Goal: Complete application form: Fill out and submit a form for a specific purpose

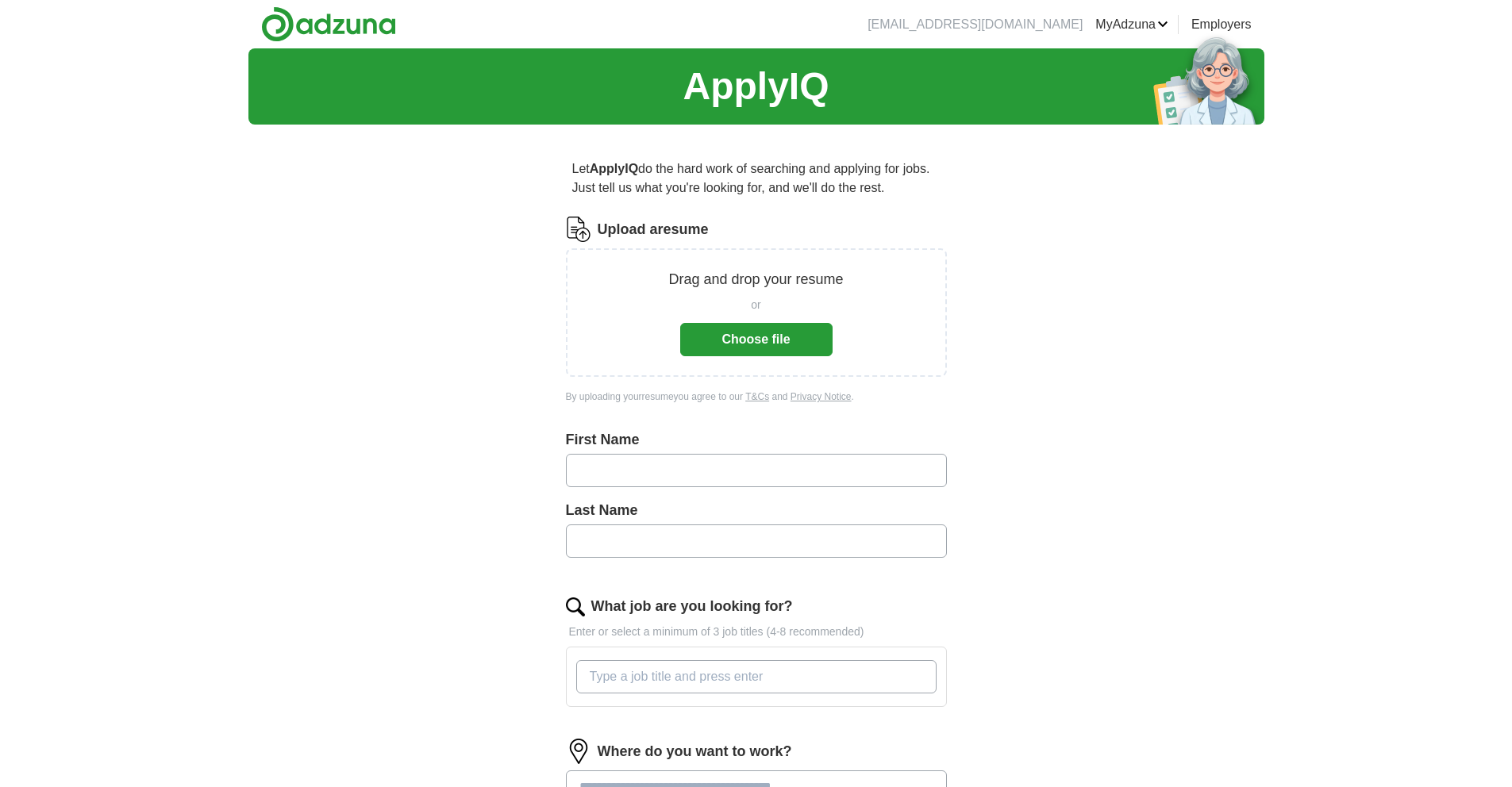
click at [775, 345] on button "Choose file" at bounding box center [756, 339] width 152 height 33
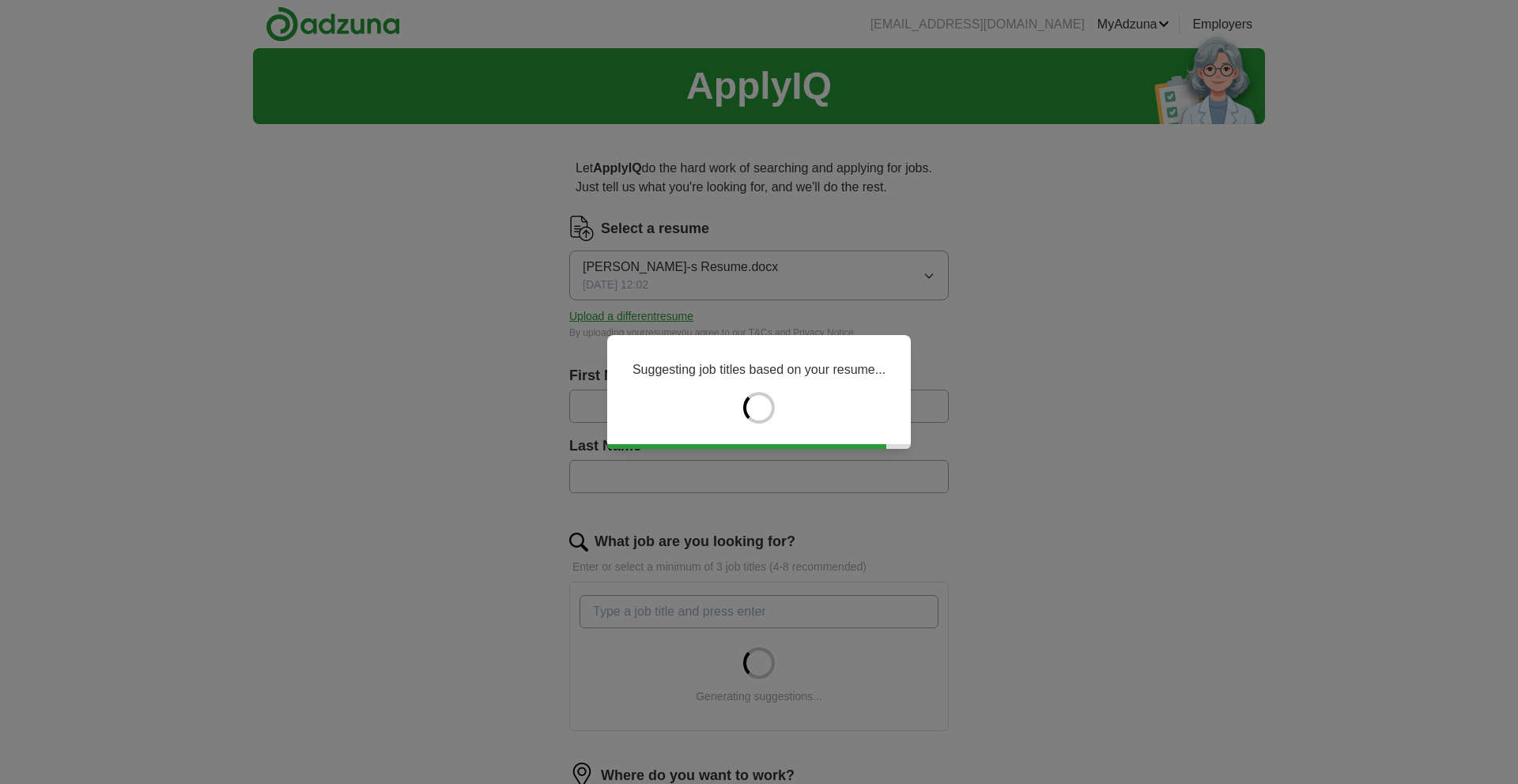
type input "*******"
type input "****"
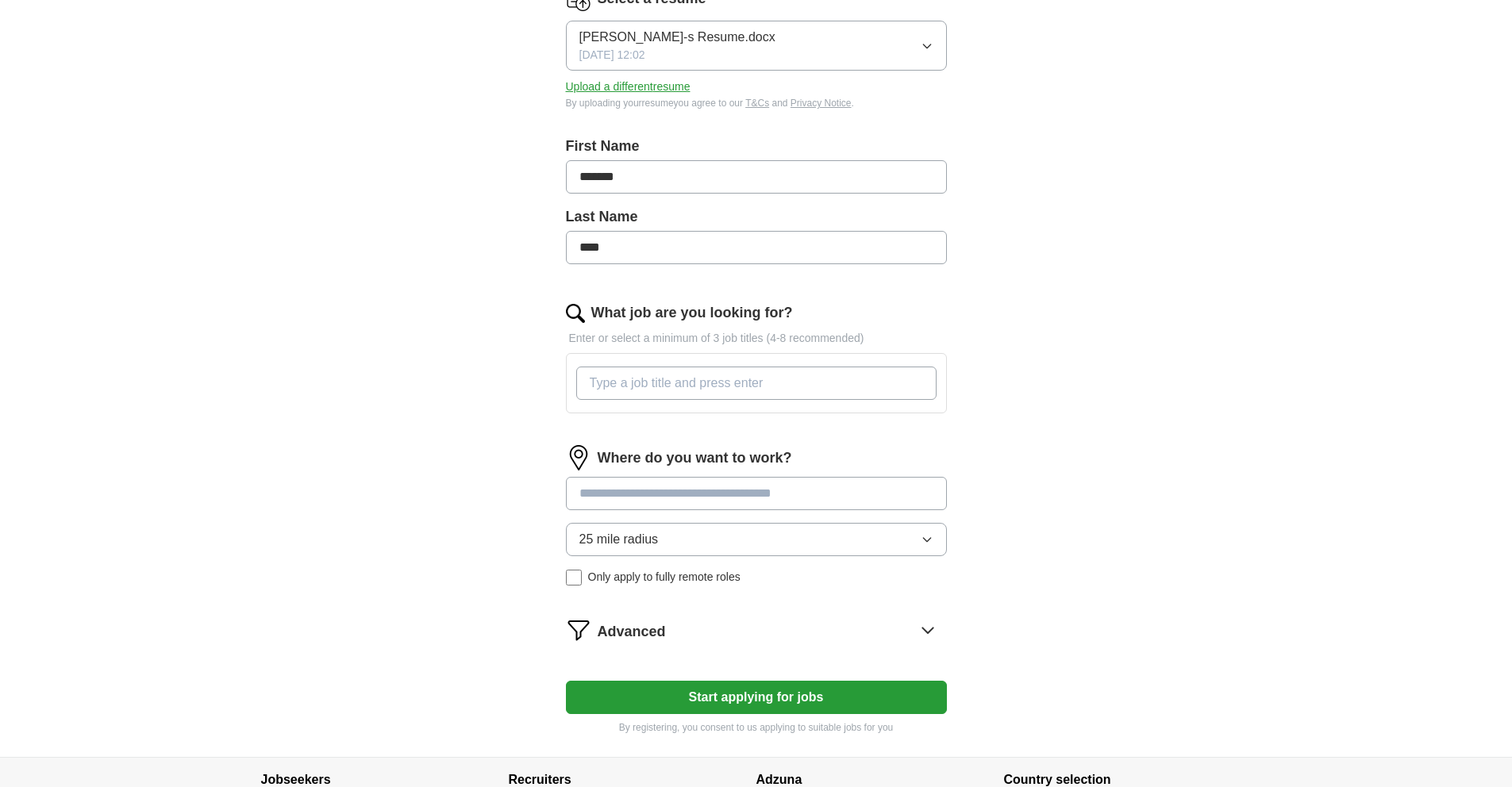
scroll to position [250, 0]
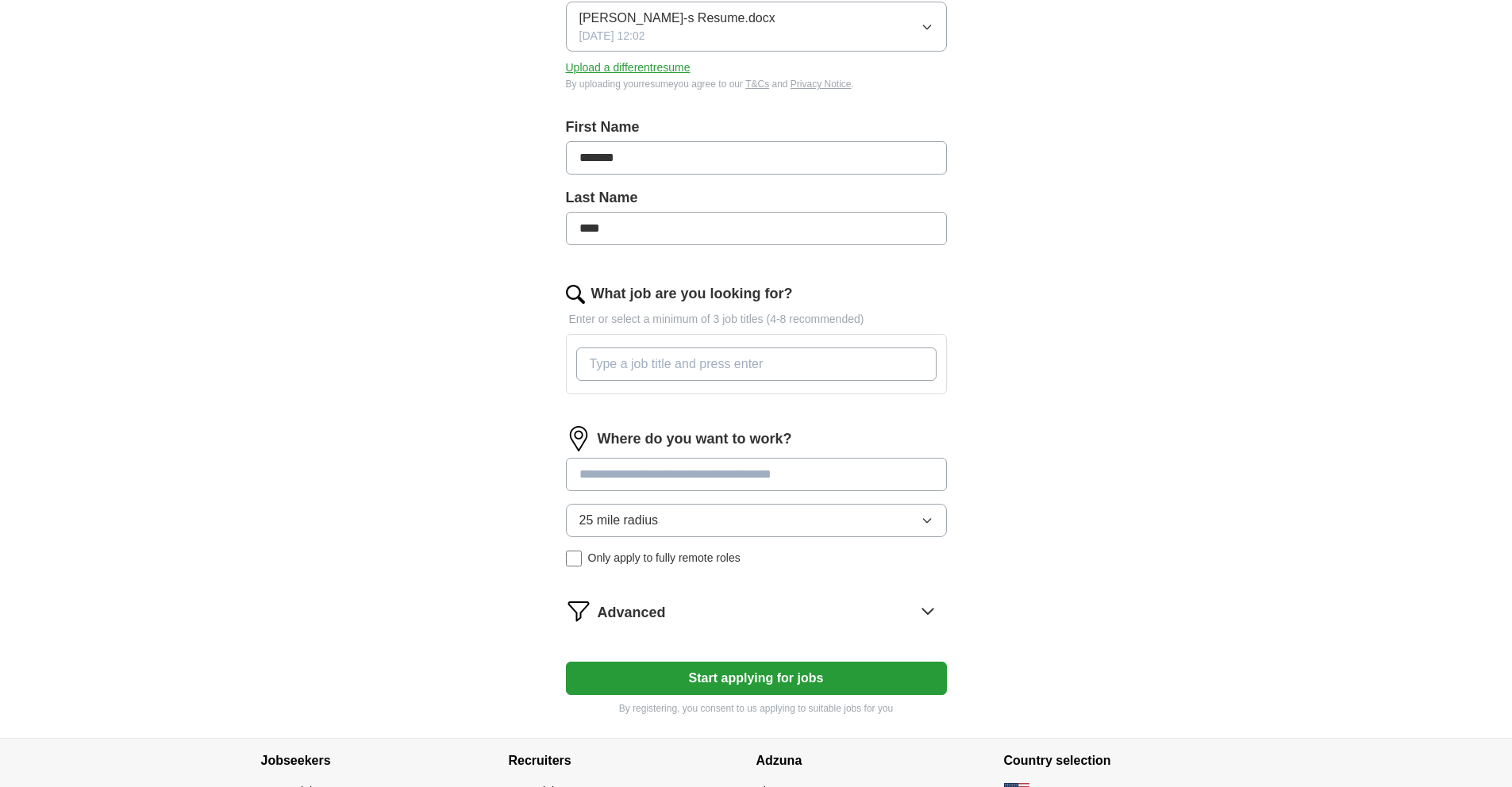
click at [692, 368] on input "What job are you looking for?" at bounding box center [756, 364] width 361 height 33
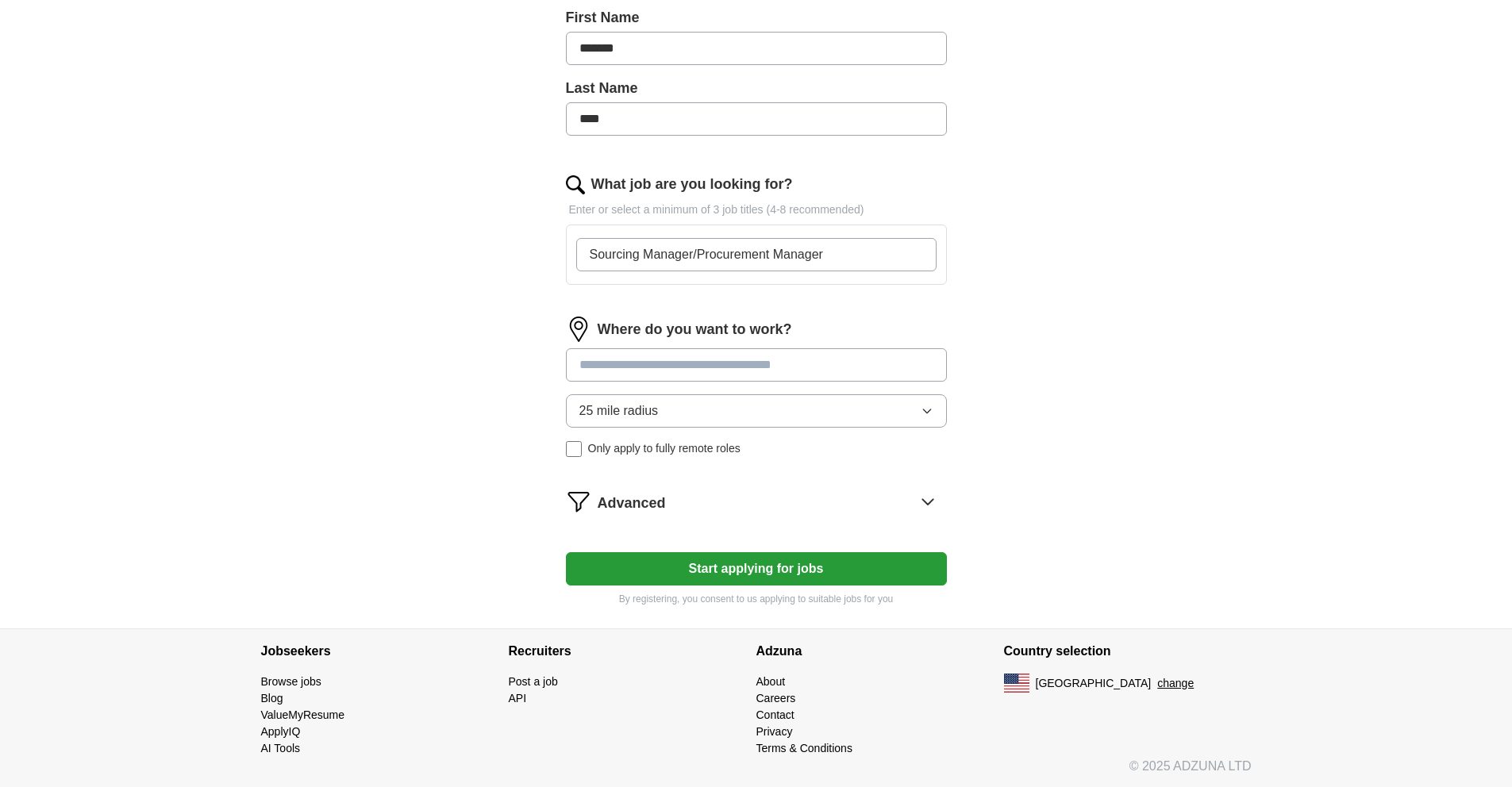
scroll to position [361, 0]
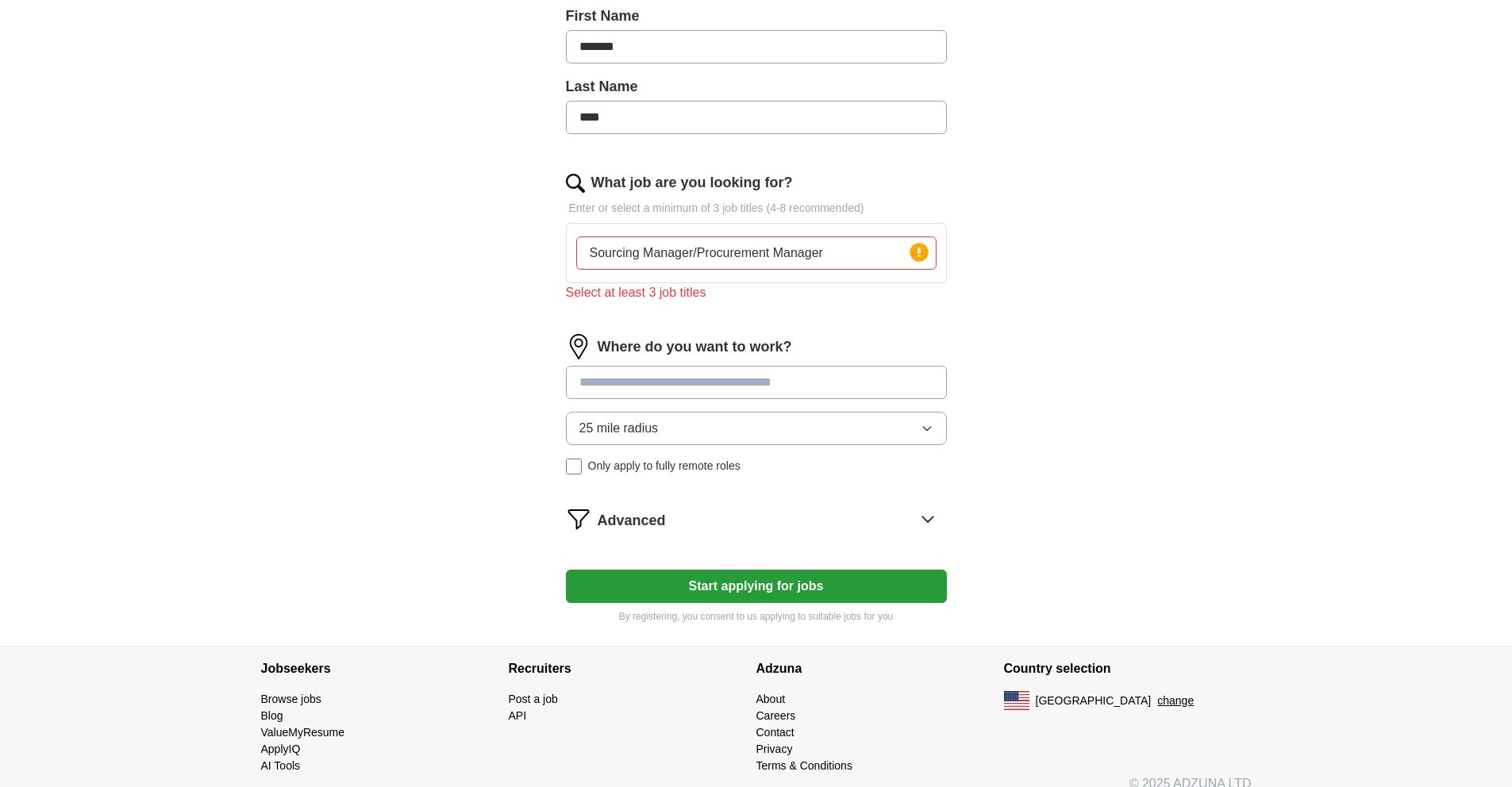
click at [630, 363] on div "Where do you want to work? 25 mile radius Only apply to fully remote roles" at bounding box center [756, 411] width 381 height 153
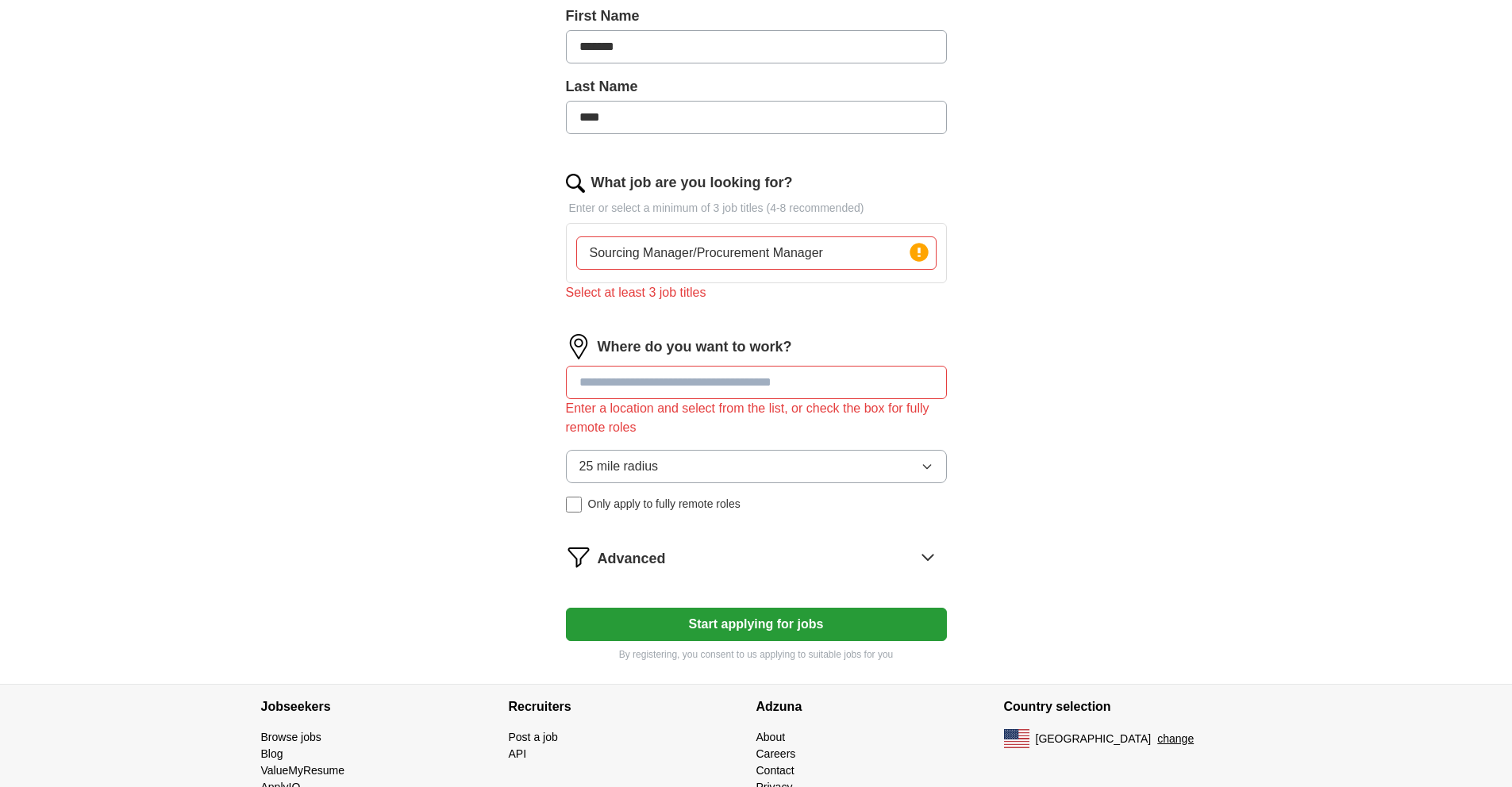
click at [846, 253] on input "Sourcing Manager/Procurement Manager" at bounding box center [756, 252] width 361 height 33
type input "Sourcing Manager/Procurement Manager/Purchasing Manager"
click at [925, 317] on form "Select a resume [PERSON_NAME]-s Resume.docx [DATE] 12:02 Upload a different res…" at bounding box center [756, 259] width 381 height 806
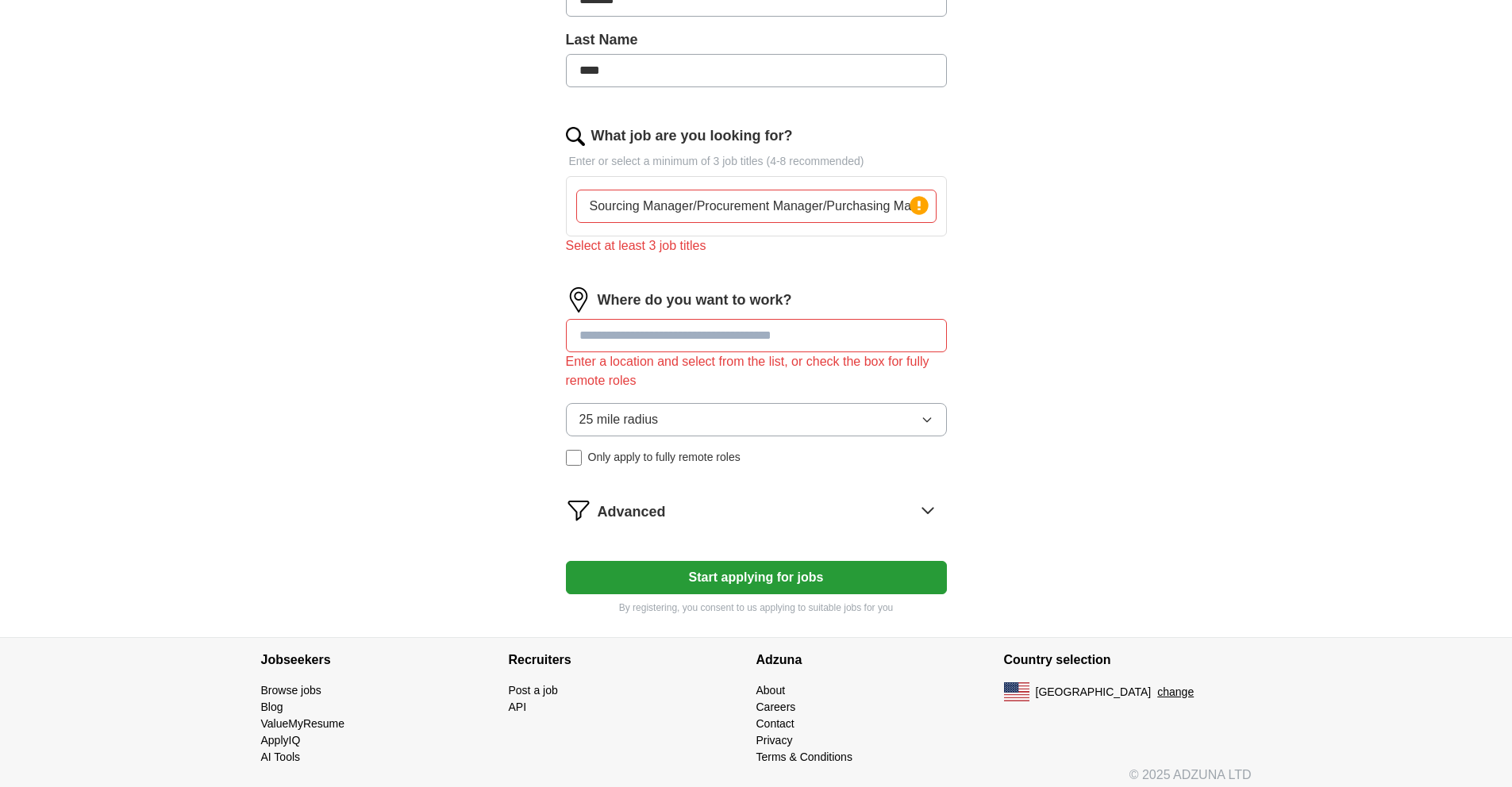
scroll to position [418, 0]
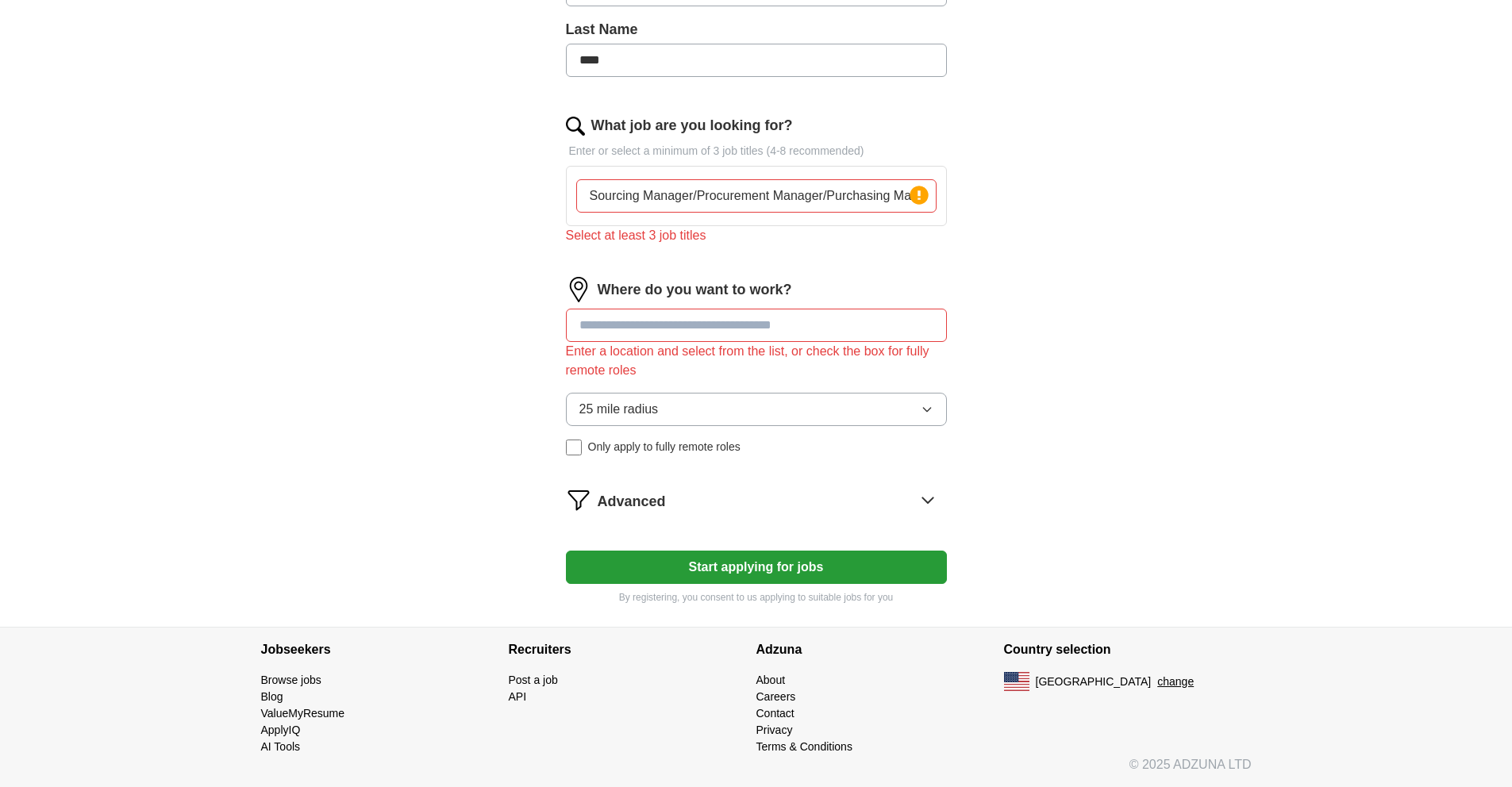
click at [880, 196] on input "Sourcing Manager/Procurement Manager/Purchasing Manager" at bounding box center [756, 196] width 361 height 33
click at [588, 196] on input "Sourcing Manager/Procurement Manager/Purchasing Manager" at bounding box center [756, 196] width 361 height 33
click at [699, 195] on input "Sourcing Manager/Procurement Manager/Purchasing Manager" at bounding box center [756, 196] width 361 height 33
click at [921, 252] on div "What job are you looking for? Enter or select a minimum of 3 job titles (4-8 re…" at bounding box center [756, 187] width 381 height 142
click at [652, 325] on input at bounding box center [756, 325] width 381 height 33
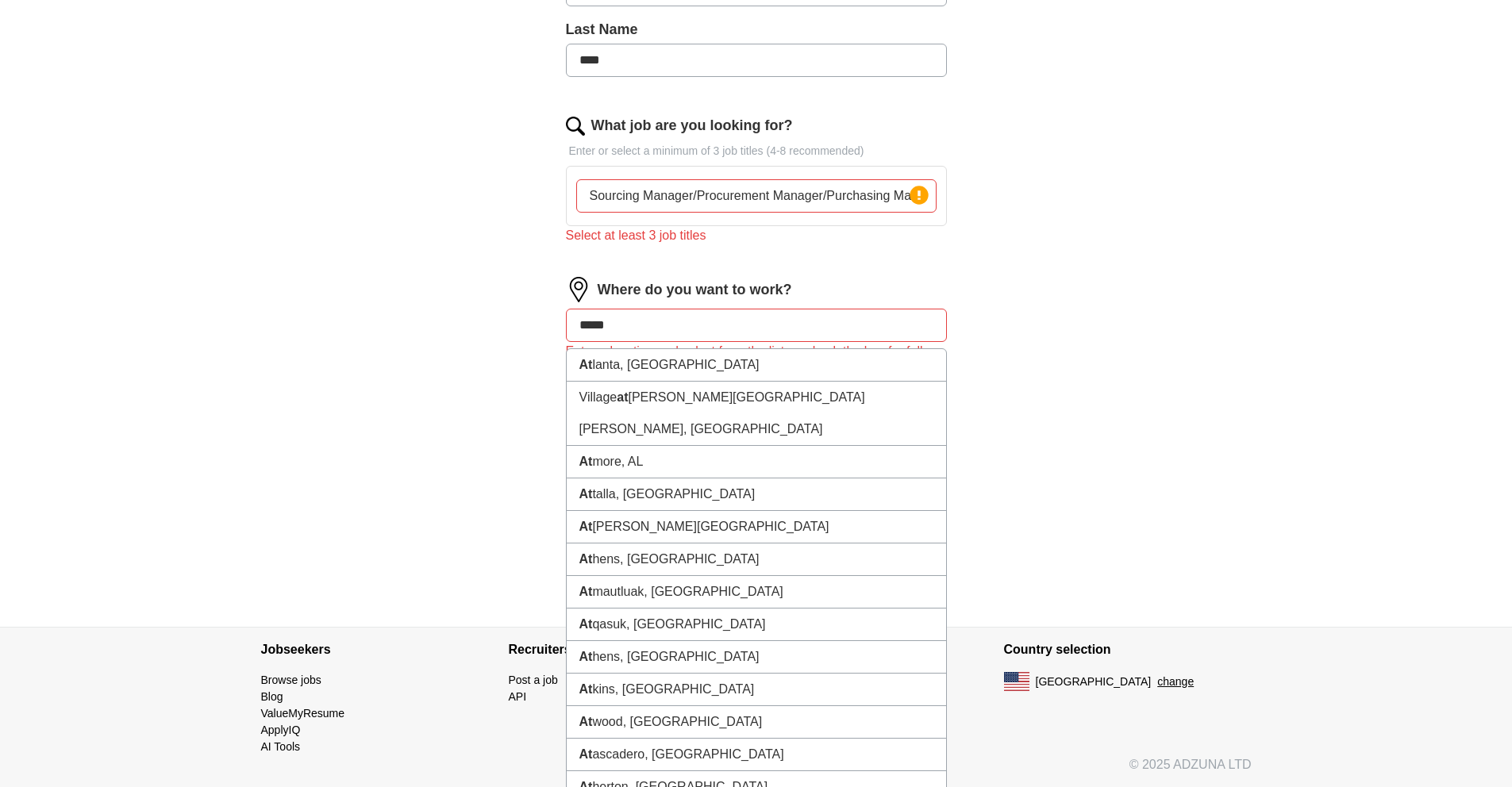
type input "******"
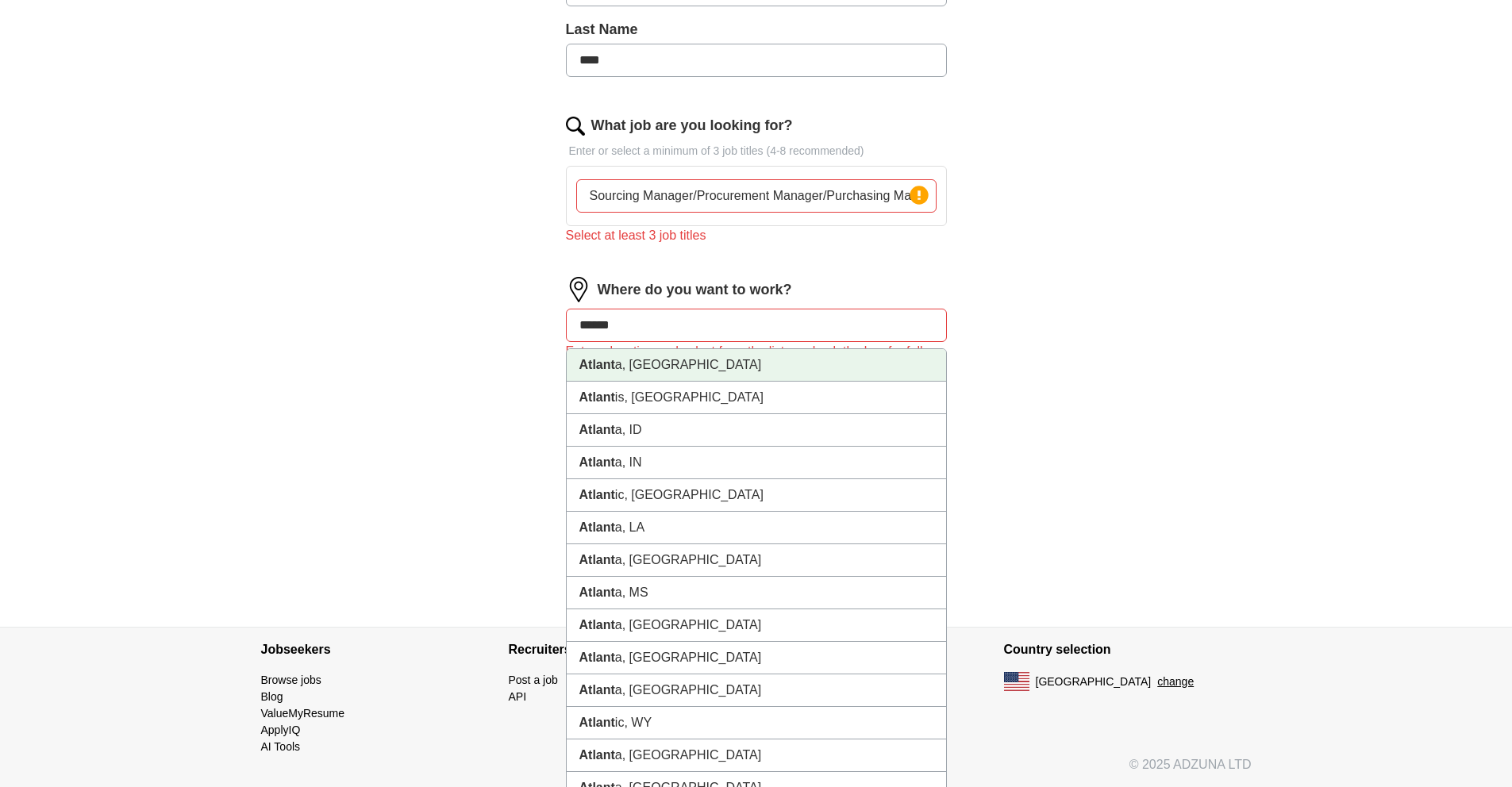
click at [649, 362] on li "Atlant a, [GEOGRAPHIC_DATA]" at bounding box center [756, 365] width 380 height 32
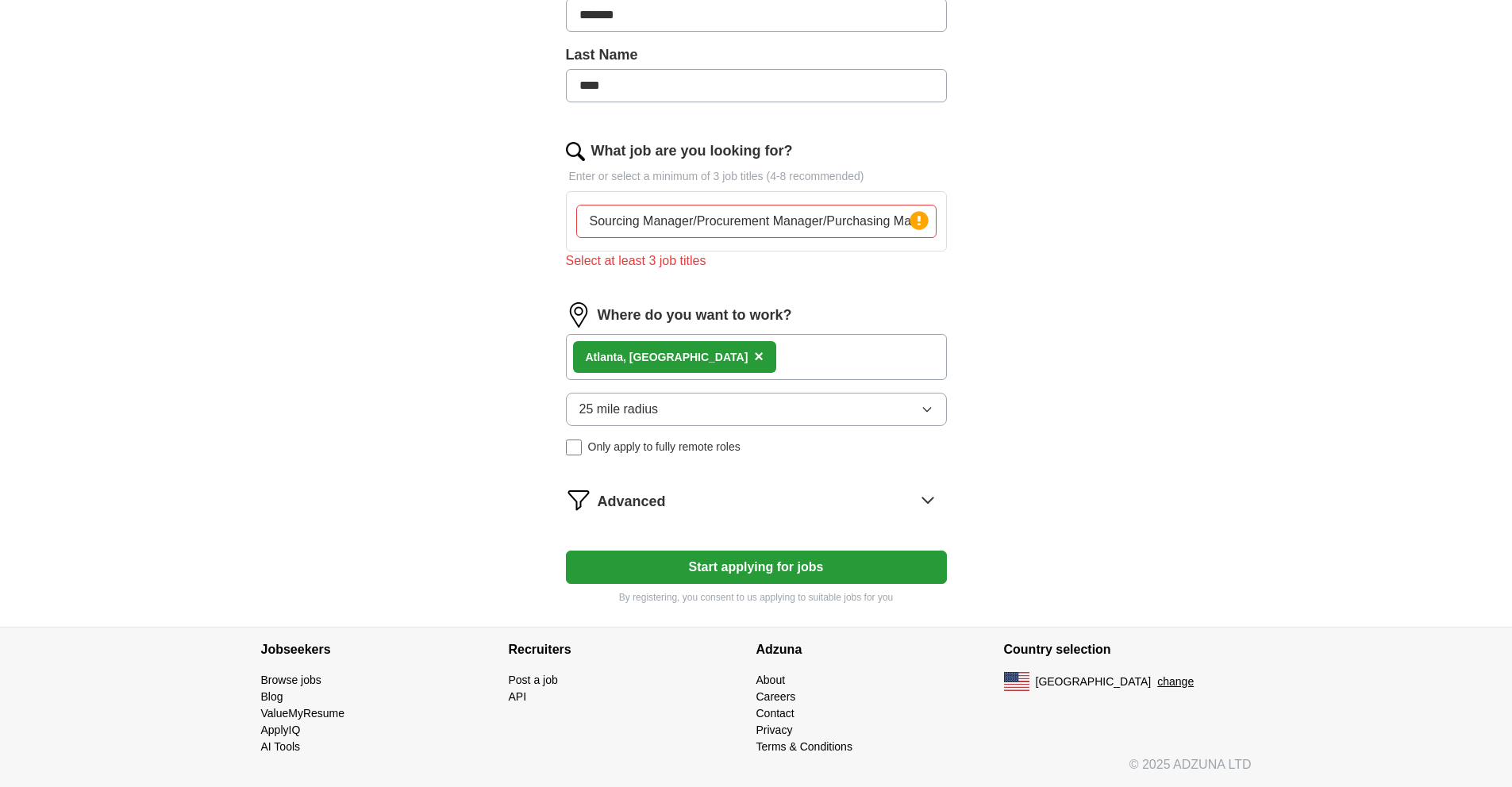
scroll to position [393, 0]
click at [925, 408] on icon "button" at bounding box center [927, 409] width 13 height 13
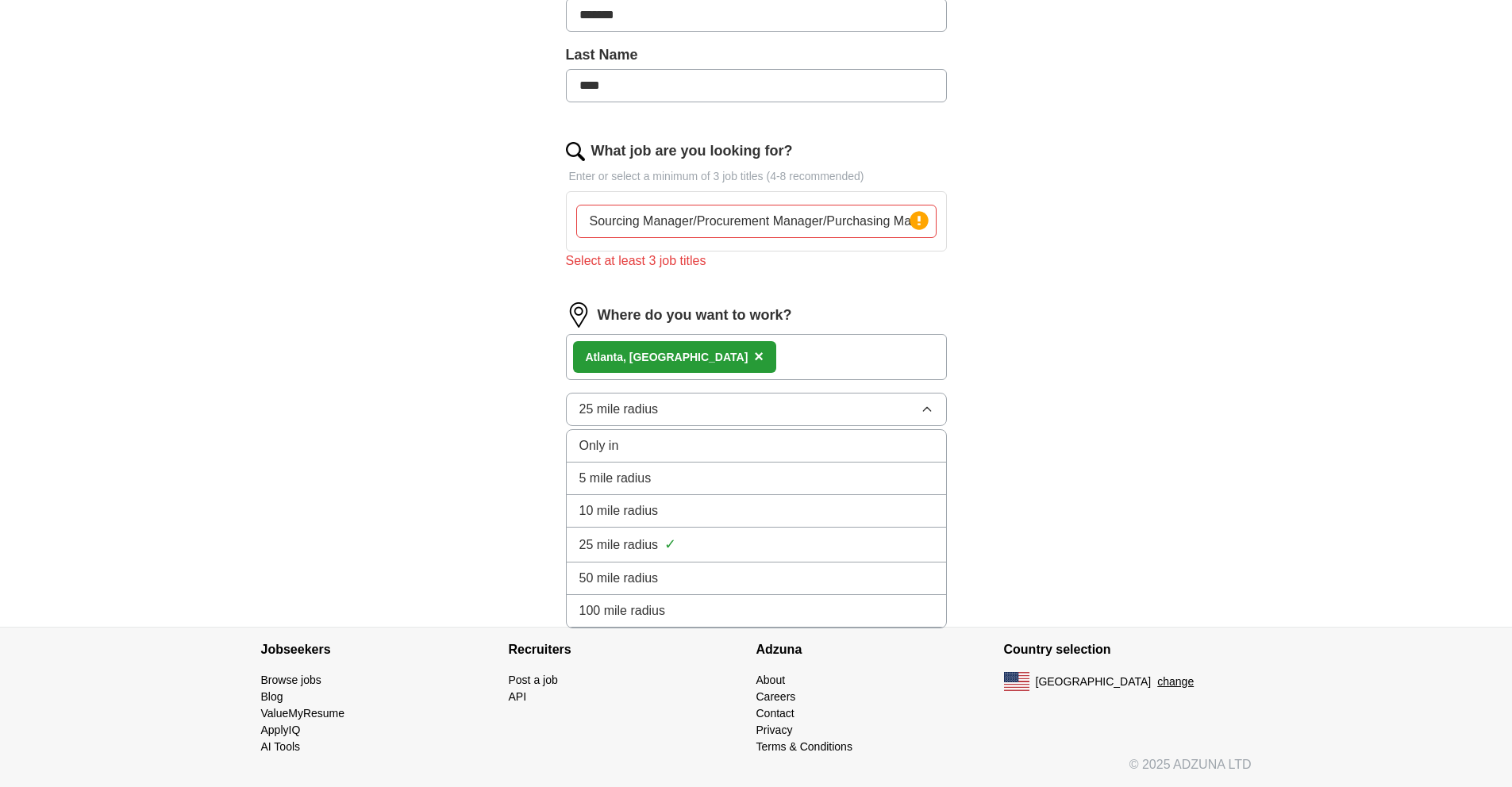
click at [373, 490] on div "ApplyIQ Let ApplyIQ do the hard work of searching and applying for jobs. Just t…" at bounding box center [756, 141] width 1016 height 971
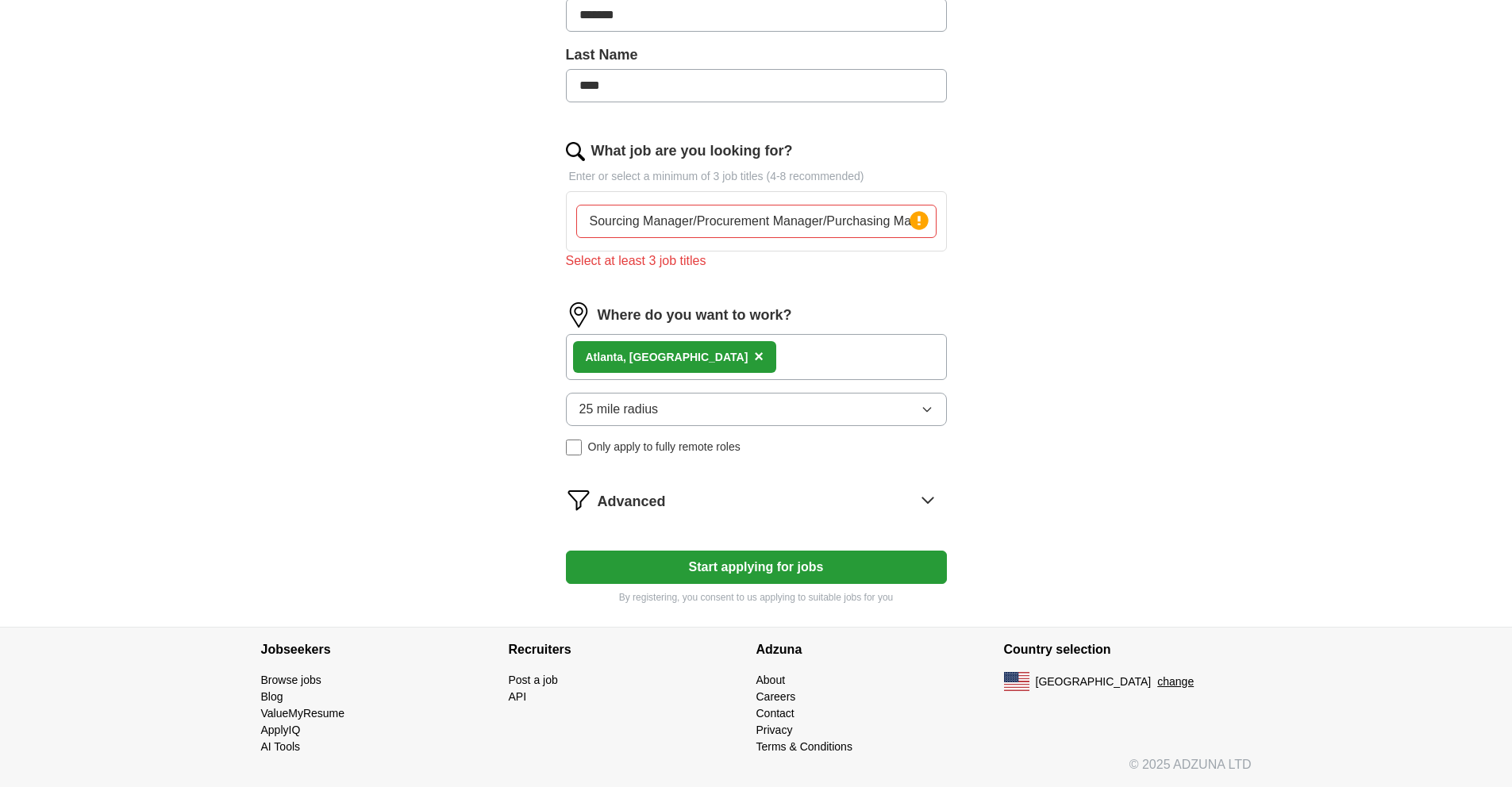
click at [925, 499] on icon at bounding box center [927, 500] width 10 height 5
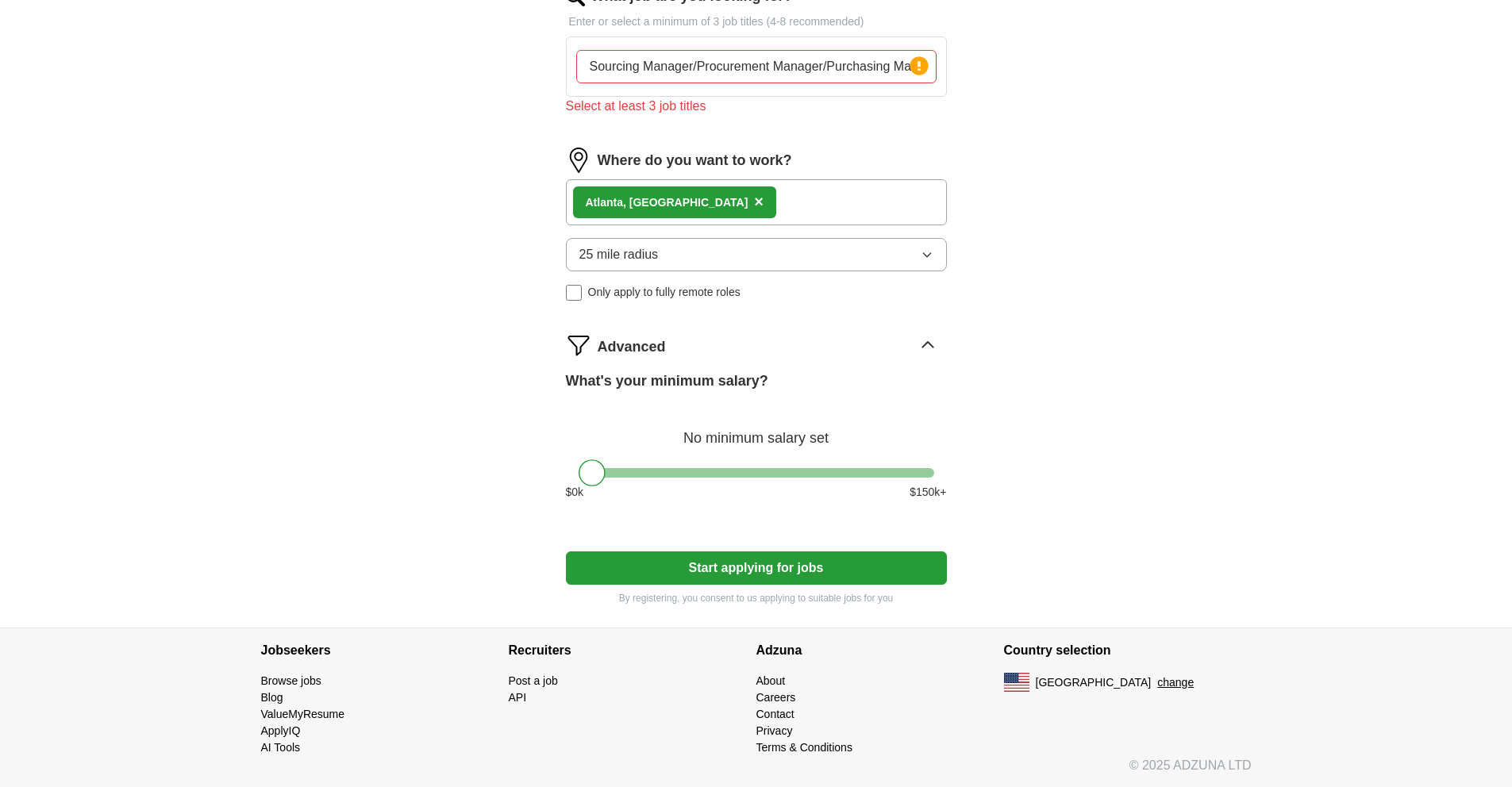
scroll to position [548, 0]
drag, startPoint x: 600, startPoint y: 476, endPoint x: 821, endPoint y: 475, distance: 221.0
click at [821, 475] on div at bounding box center [812, 472] width 27 height 27
click at [780, 581] on button "Start applying for jobs" at bounding box center [756, 567] width 381 height 33
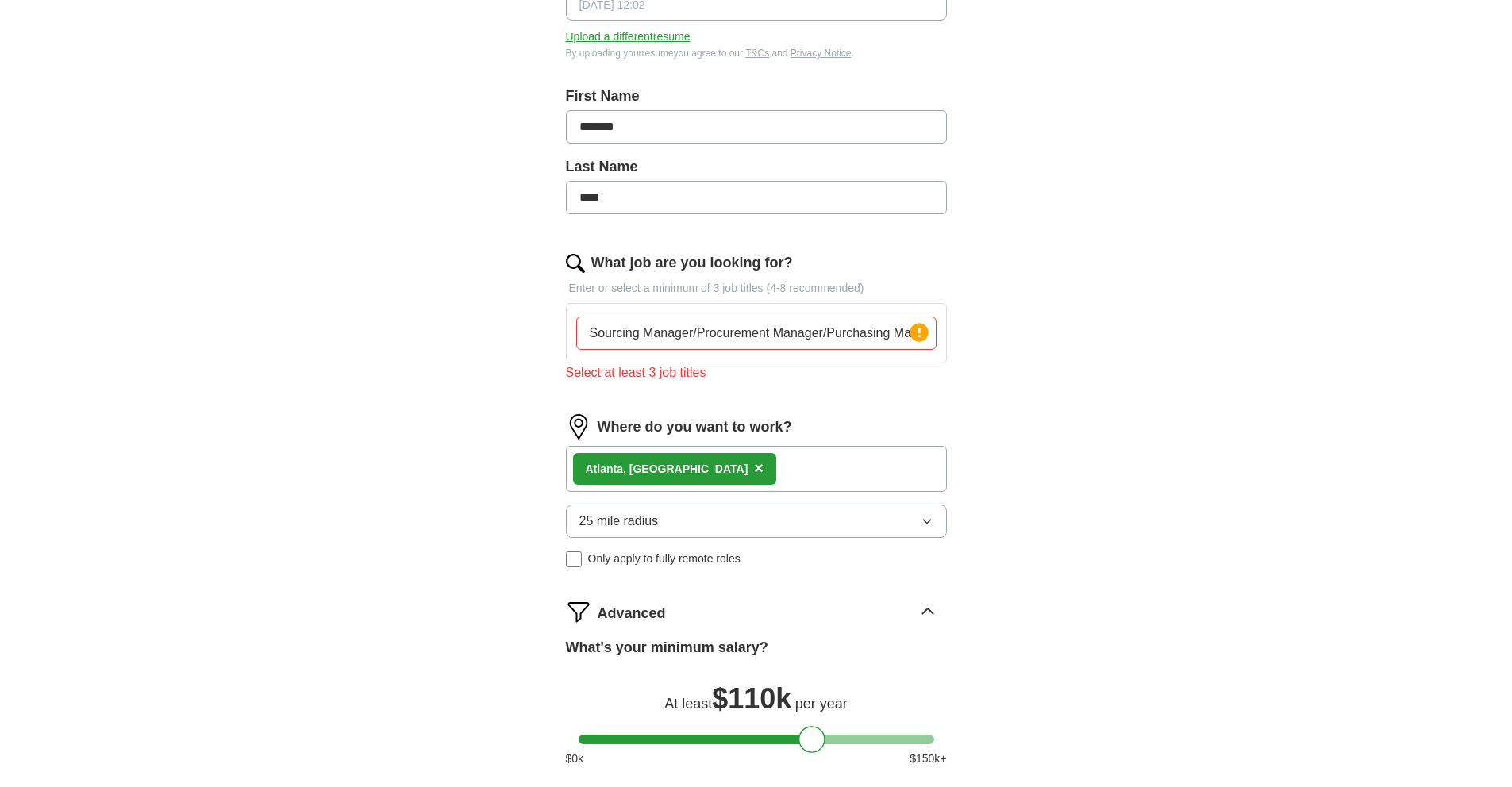
scroll to position [266, 0]
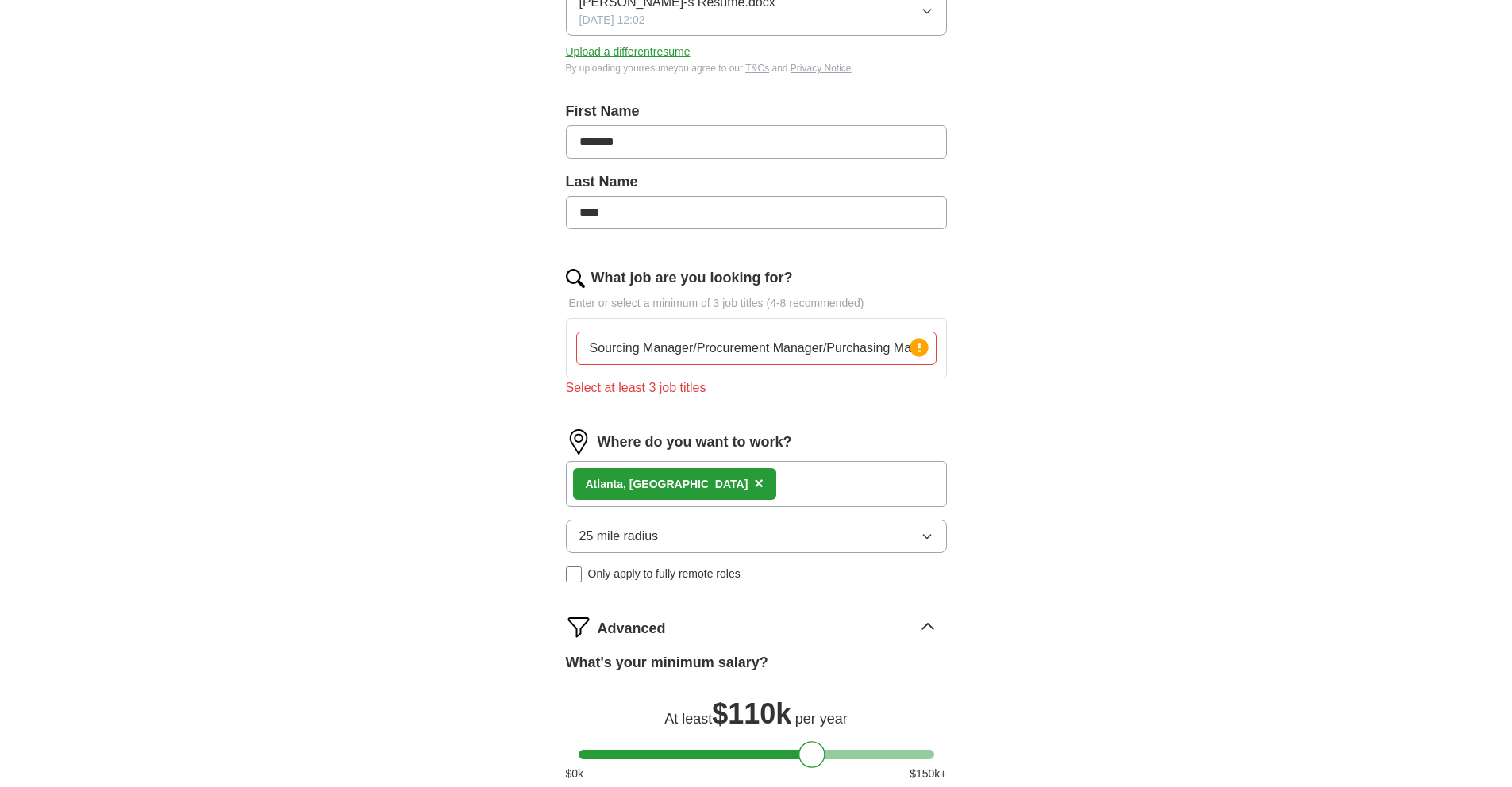
click at [587, 349] on input "Sourcing Manager/Procurement Manager/Purchasing Manager" at bounding box center [756, 348] width 361 height 33
click at [922, 348] on circle at bounding box center [919, 347] width 18 height 18
click at [895, 352] on input "Sourcing Manager/Procurement Manager/Purchasing Manager" at bounding box center [756, 348] width 361 height 33
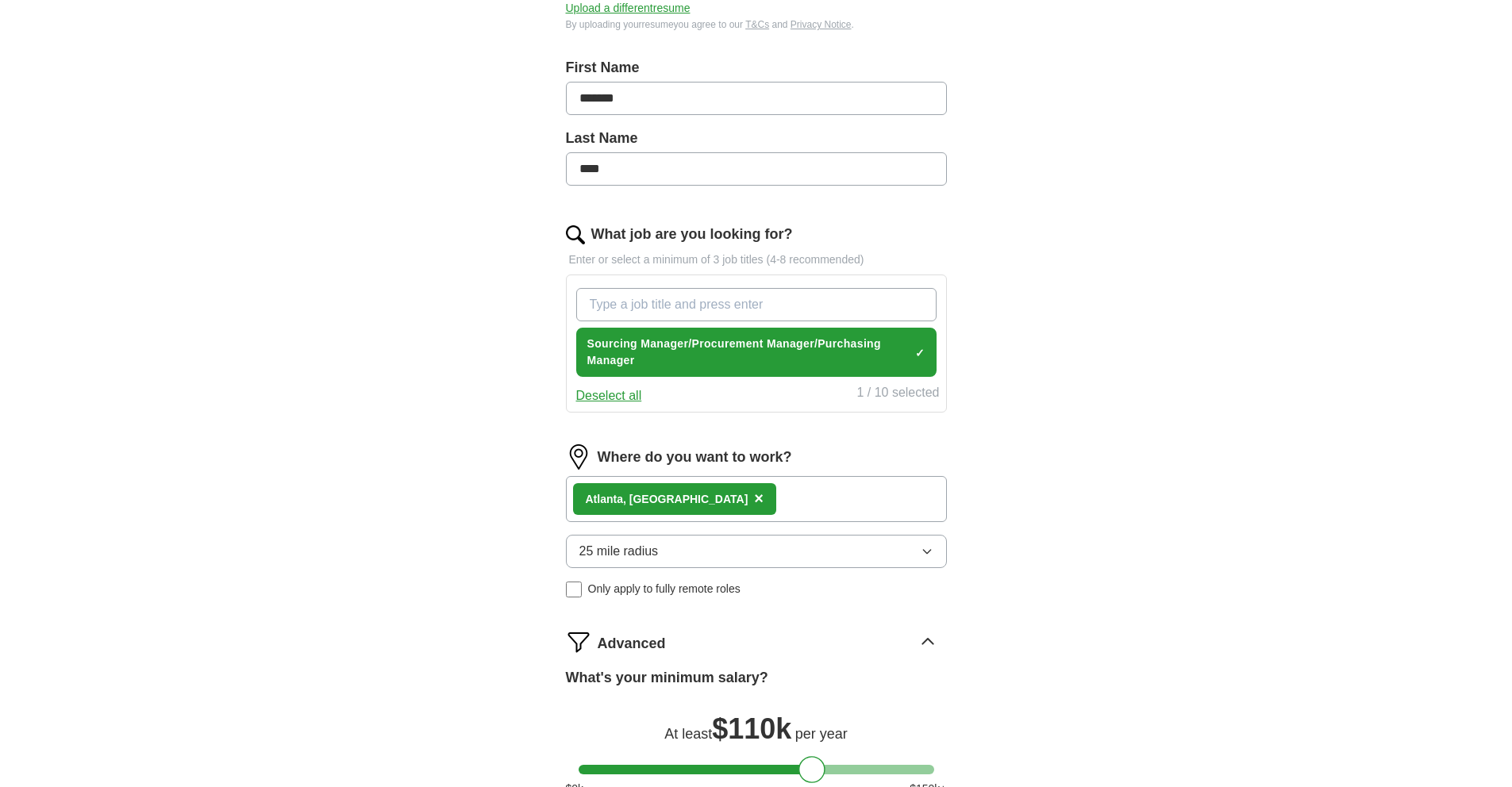
scroll to position [361, 0]
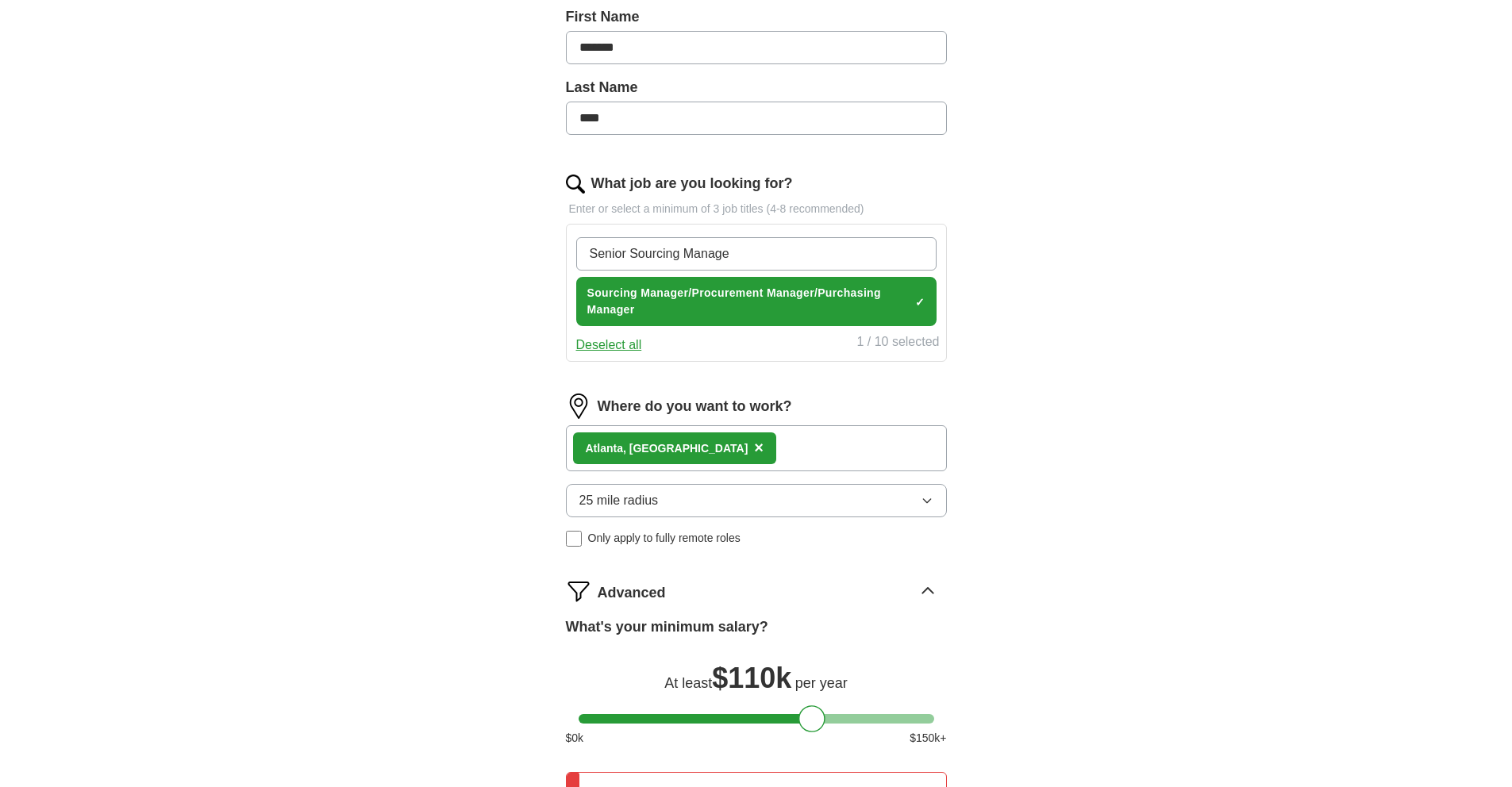
type input "Senior Sourcing Manager"
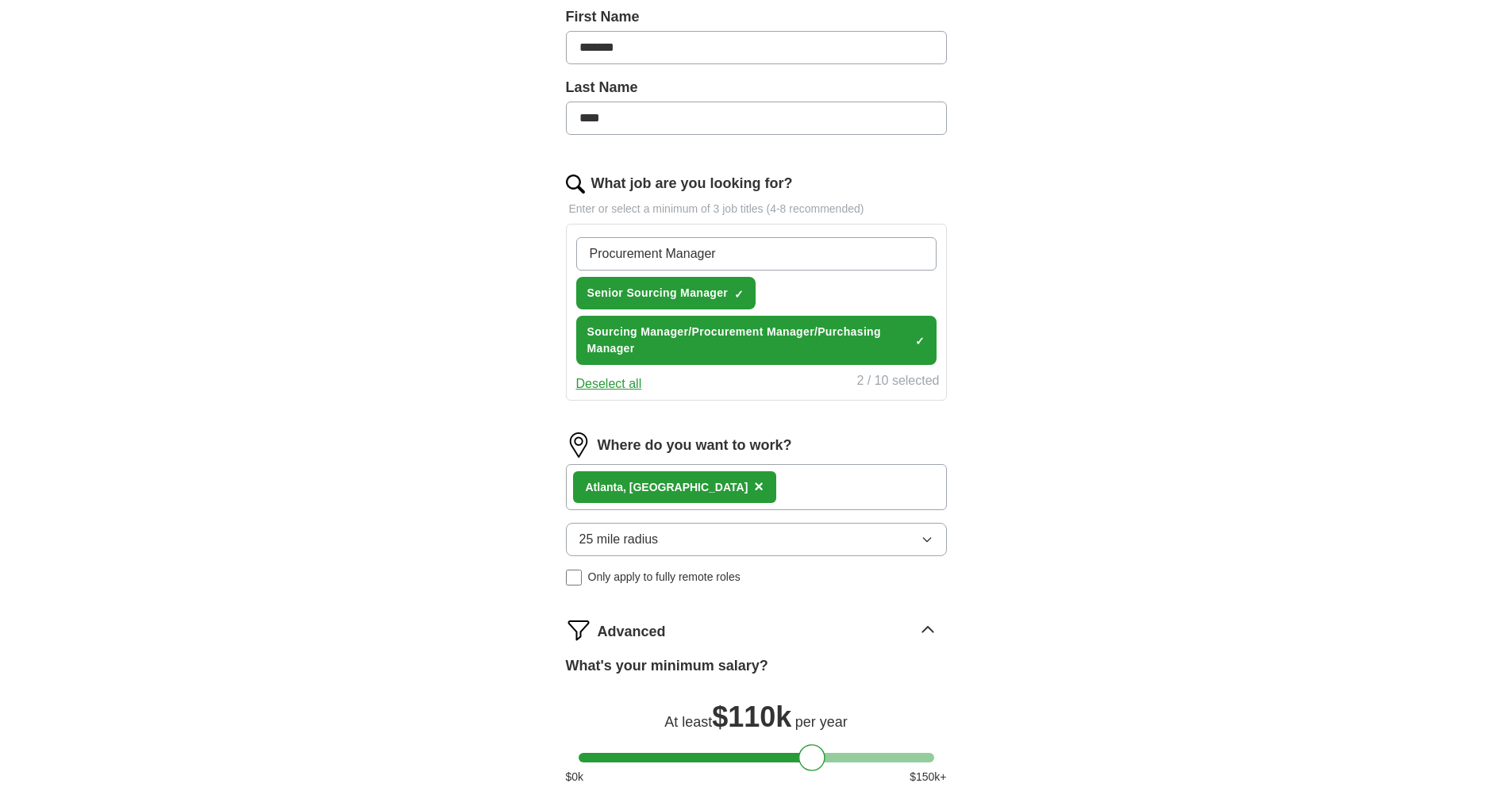
drag, startPoint x: 590, startPoint y: 255, endPoint x: 680, endPoint y: 253, distance: 90.0
click at [590, 255] on input "Procurement Manager" at bounding box center [756, 253] width 361 height 33
type input "Senior Procurement Manager"
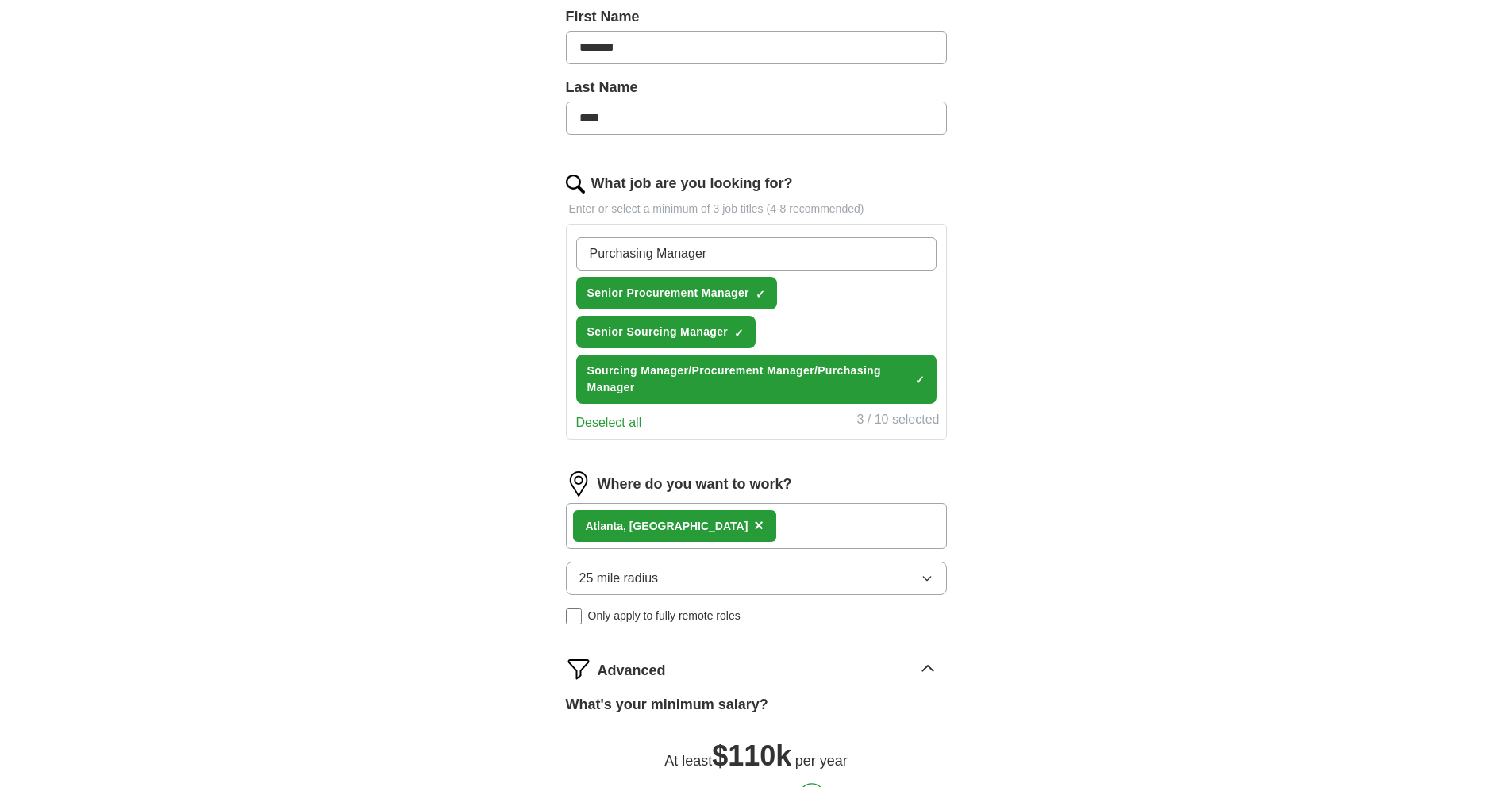
click at [591, 253] on input "Purchasing Manager" at bounding box center [756, 253] width 361 height 33
type input "Senior Purchasing Manager"
click at [765, 261] on input "Senior Purchasing Manager" at bounding box center [756, 253] width 361 height 33
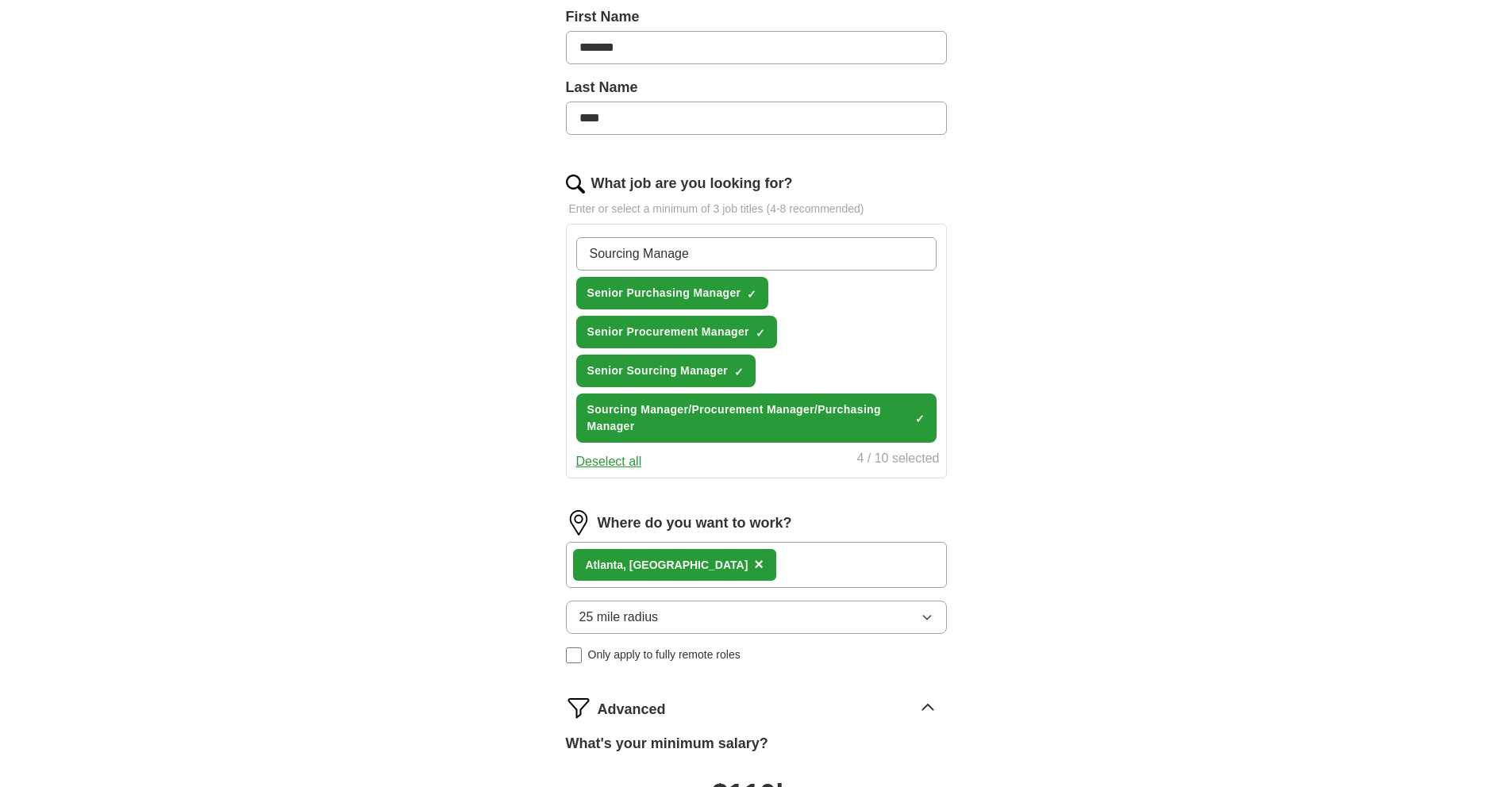
type input "Sourcing Manager"
type input "{"
type input "r"
type input "Procurement Manager"
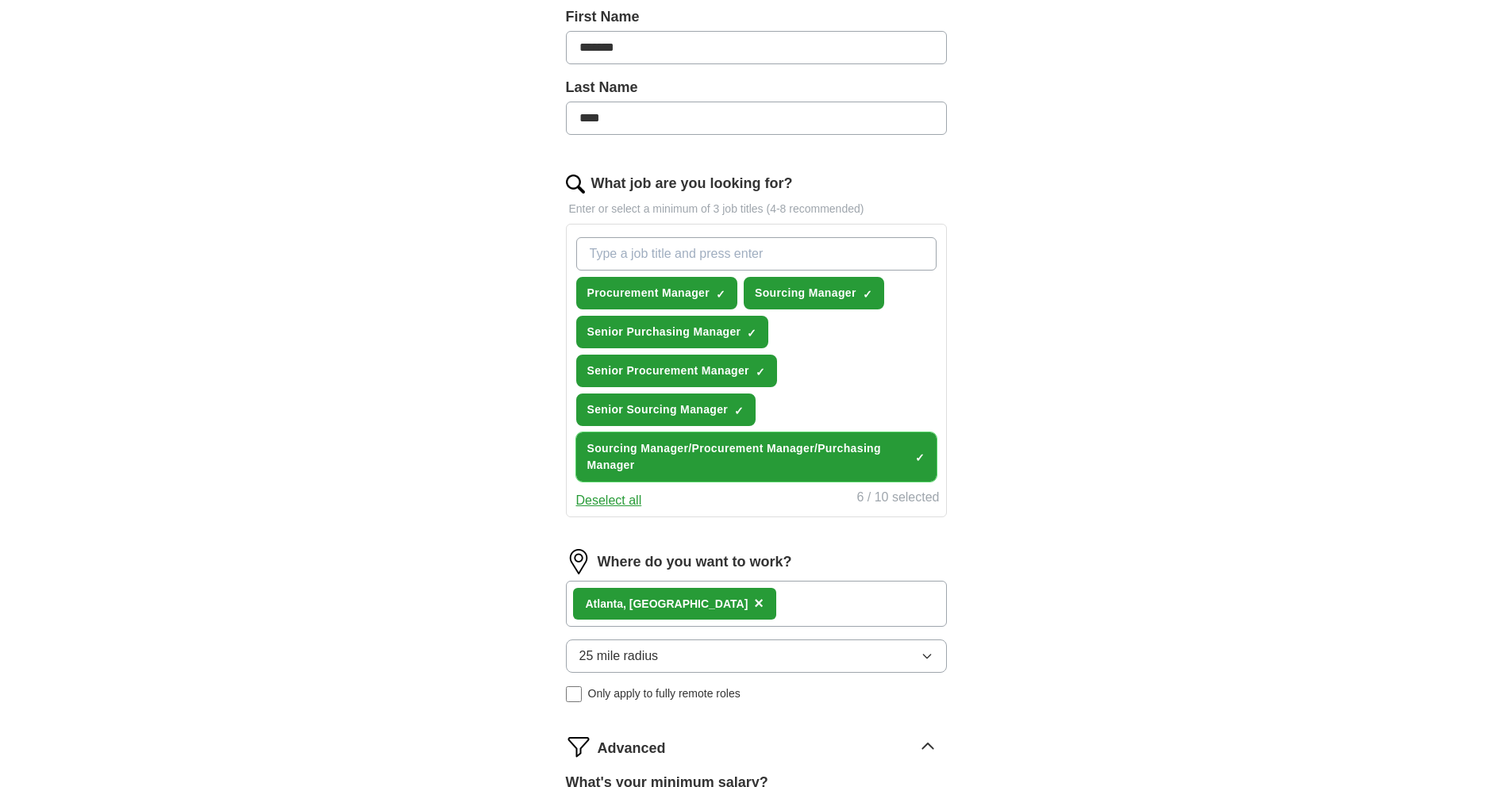
click at [915, 453] on span "✓ ×" at bounding box center [920, 457] width 10 height 10
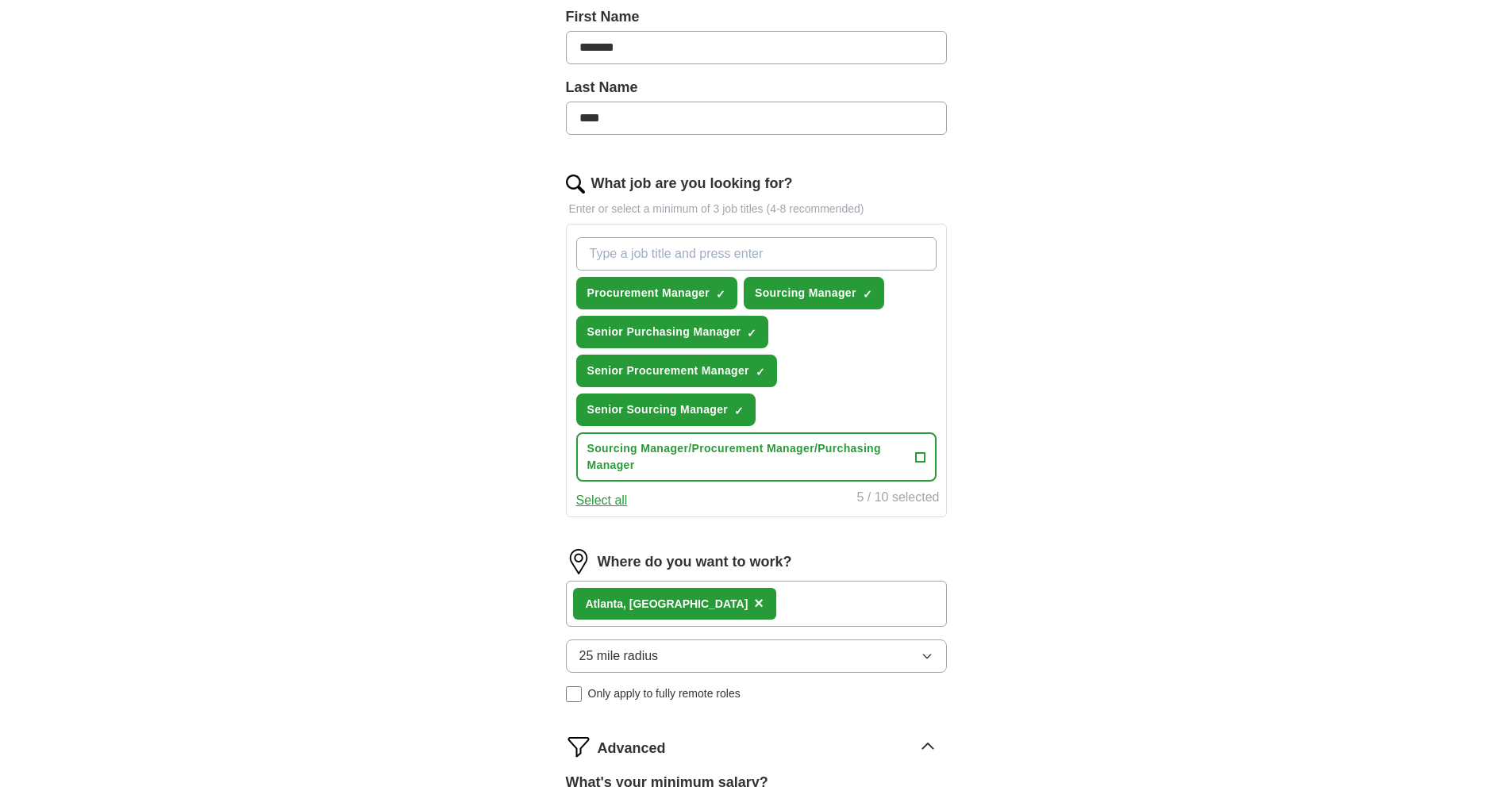
click at [1089, 454] on div "ApplyIQ Let ApplyIQ do the hard work of searching and applying for jobs. Just t…" at bounding box center [756, 359] width 1016 height 1341
click at [652, 253] on input "What job are you looking for?" at bounding box center [756, 253] width 361 height 33
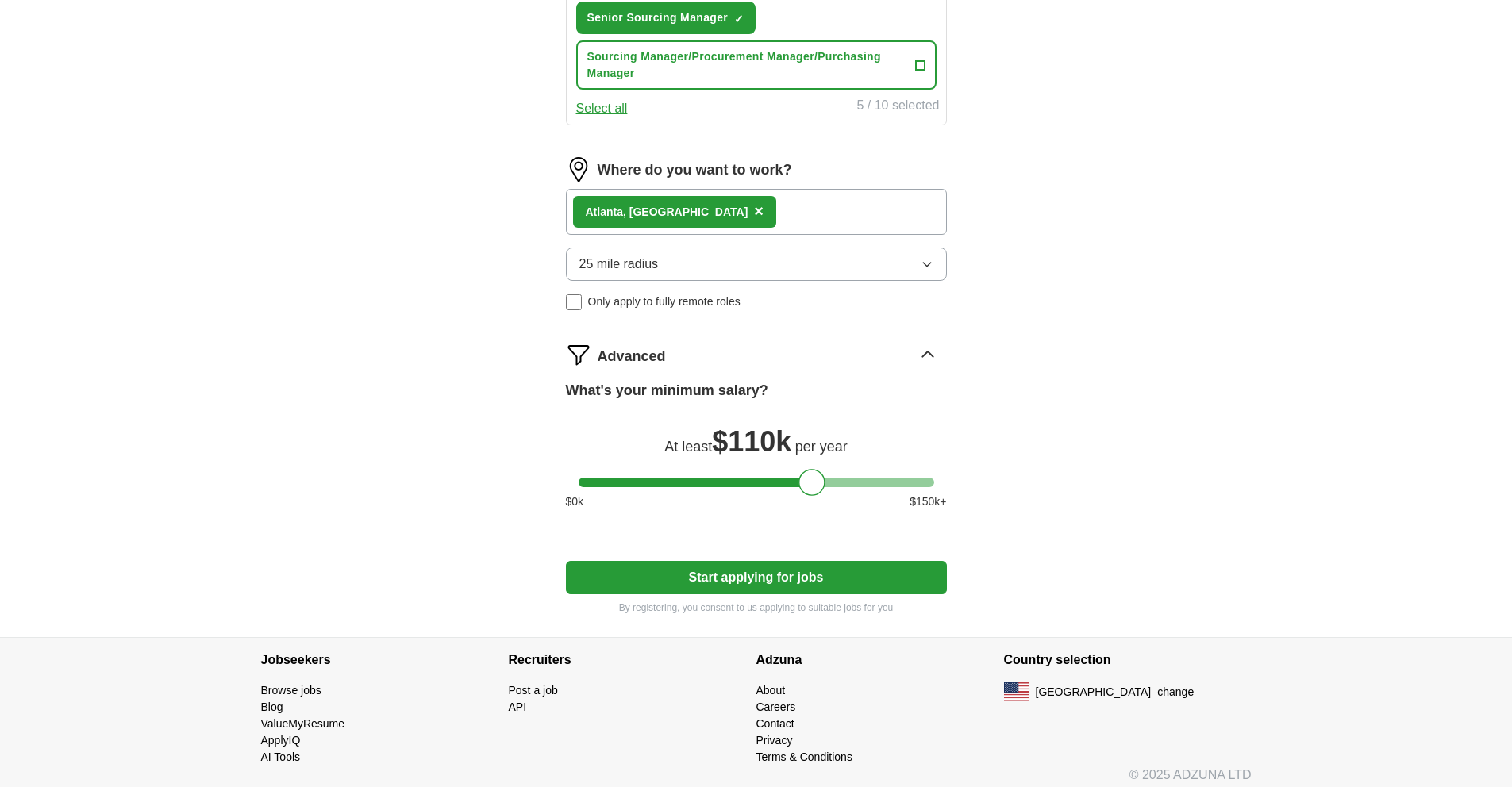
scroll to position [763, 0]
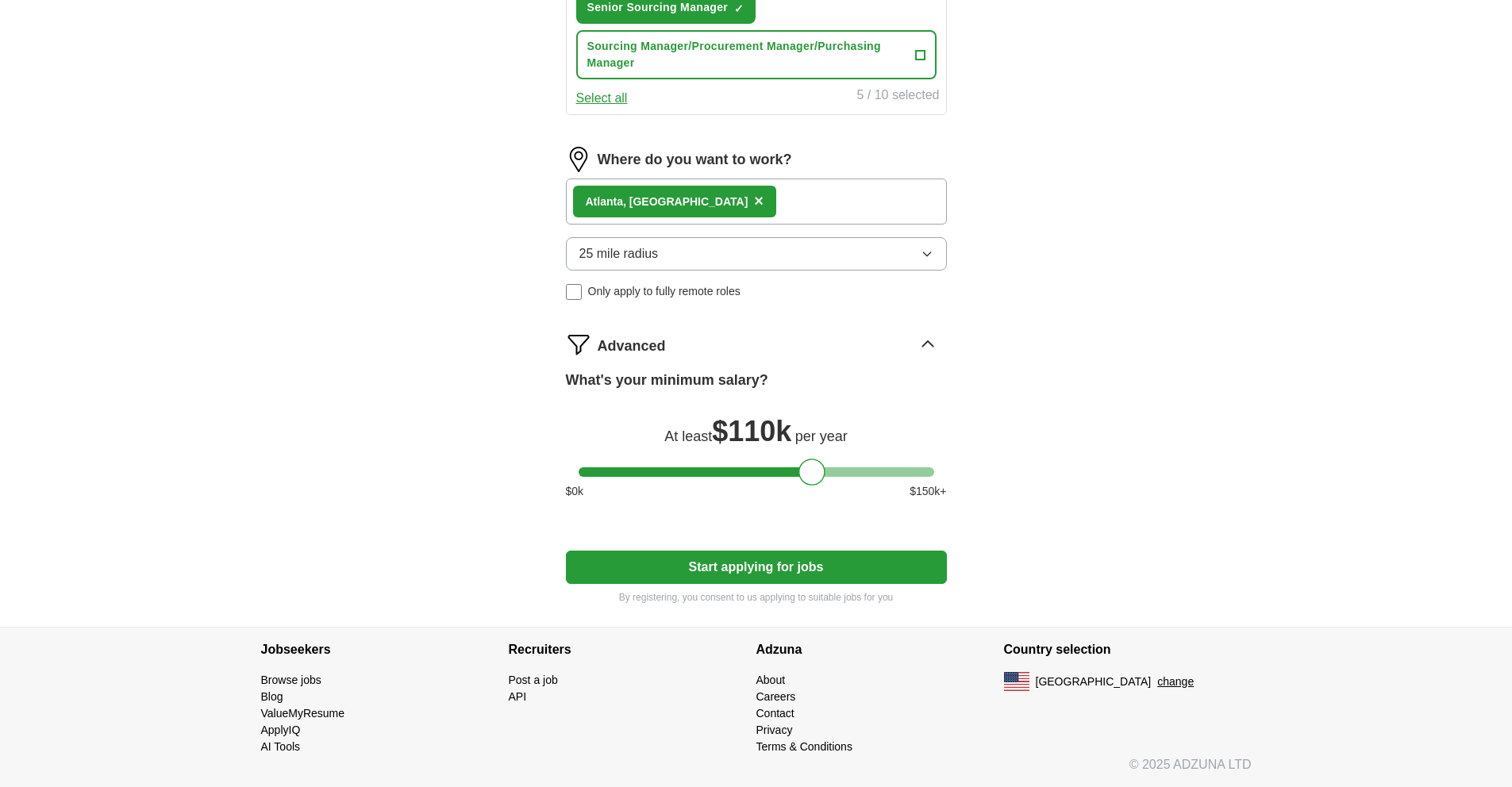
click at [788, 571] on button "Start applying for jobs" at bounding box center [756, 567] width 381 height 33
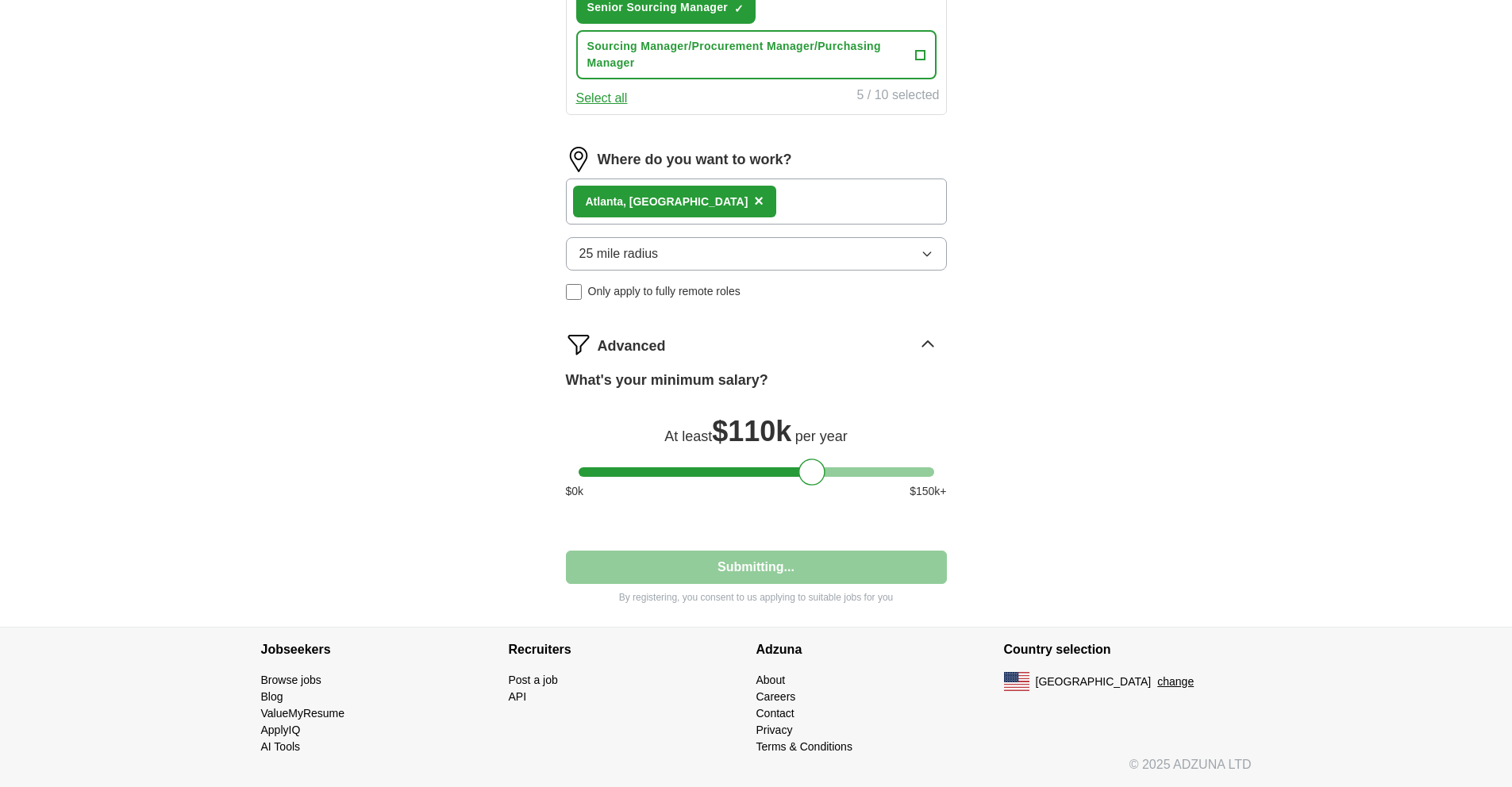
select select "**"
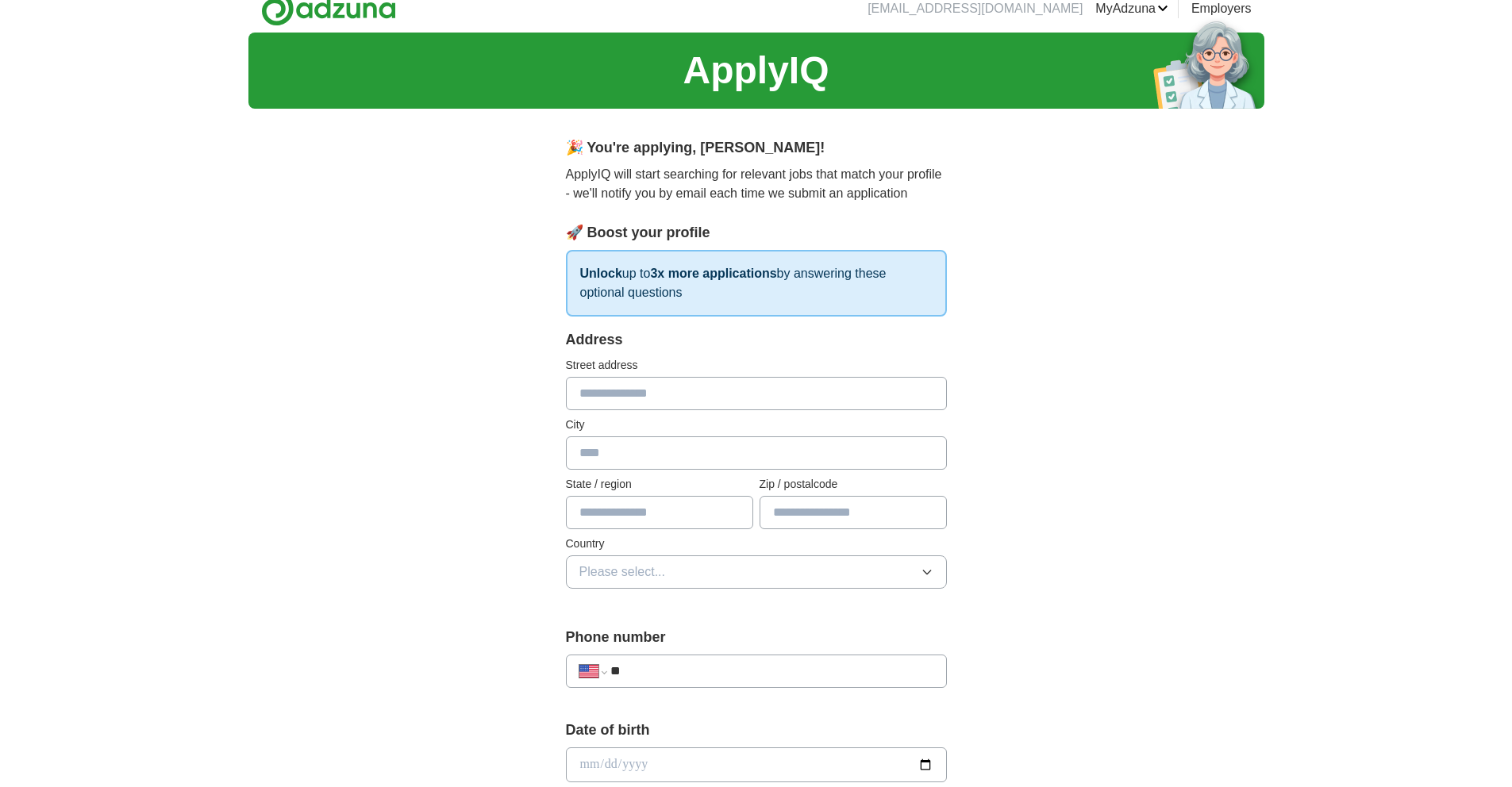
scroll to position [0, 0]
